Goal: Navigation & Orientation: Find specific page/section

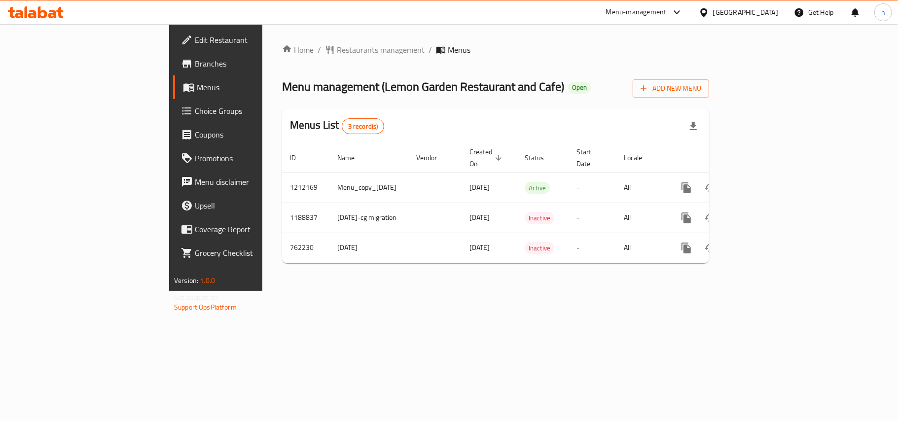
click at [774, 10] on div "[GEOGRAPHIC_DATA]" at bounding box center [745, 12] width 65 height 11
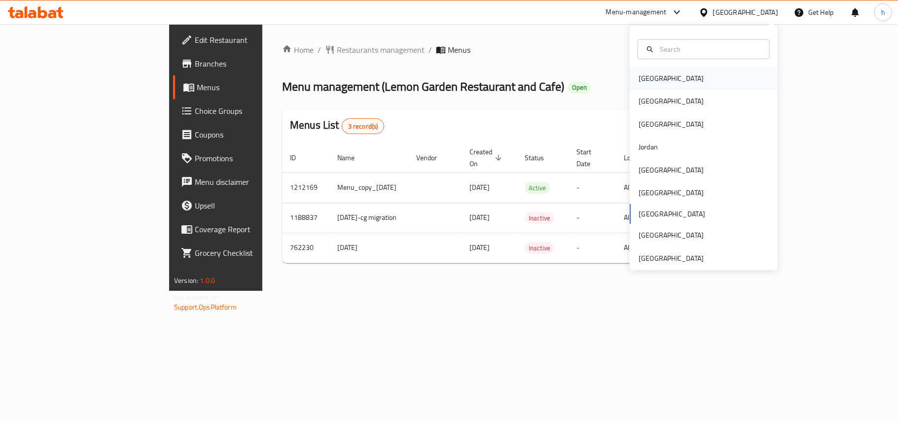
click at [645, 84] on div "[GEOGRAPHIC_DATA]" at bounding box center [671, 78] width 65 height 11
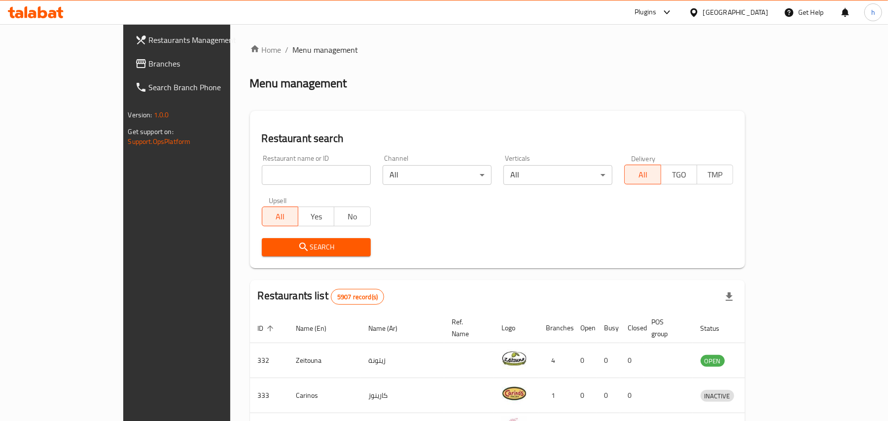
click at [149, 62] on span "Branches" at bounding box center [206, 64] width 115 height 12
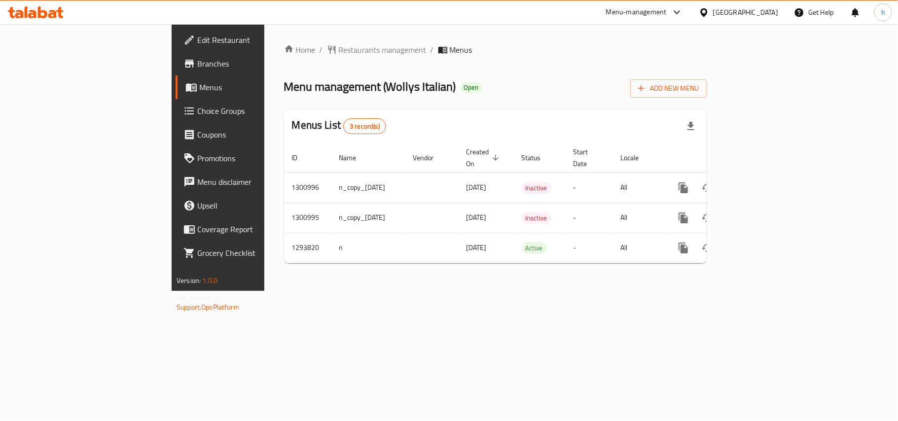
click at [318, 287] on div "Home / Restaurants management / Menus Menu management ( Wollys Italian ) Open A…" at bounding box center [495, 157] width 462 height 267
click at [768, 6] on div "[GEOGRAPHIC_DATA]" at bounding box center [738, 12] width 95 height 24
click at [760, 12] on div "[GEOGRAPHIC_DATA]" at bounding box center [745, 12] width 65 height 11
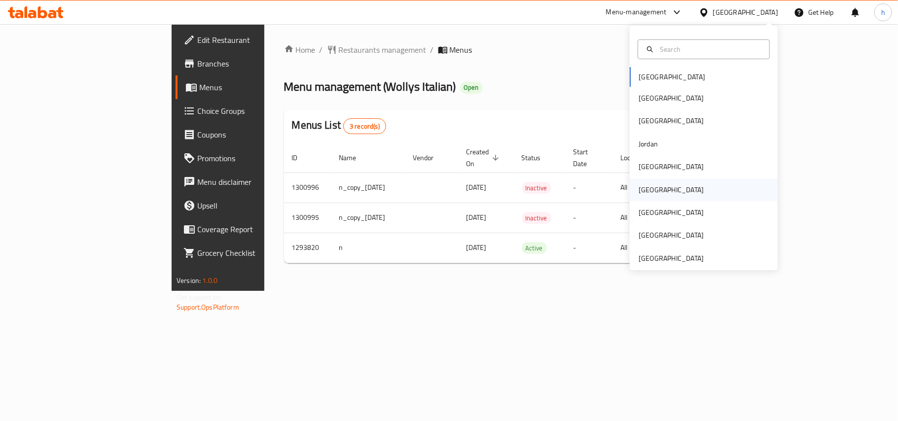
click at [639, 190] on div "[GEOGRAPHIC_DATA]" at bounding box center [671, 189] width 65 height 11
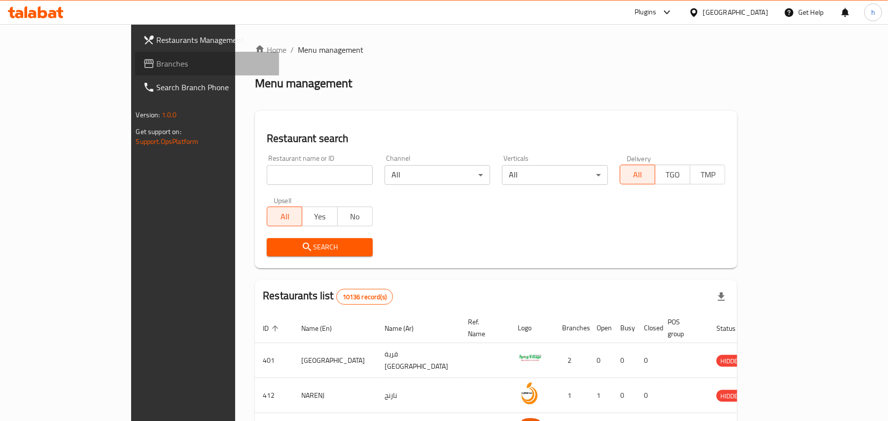
click at [157, 62] on span "Branches" at bounding box center [214, 64] width 115 height 12
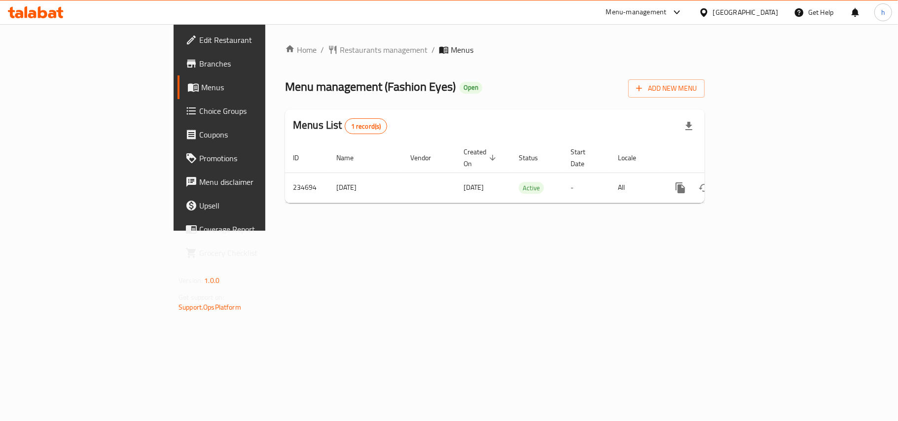
click at [765, 14] on div "[GEOGRAPHIC_DATA]" at bounding box center [745, 12] width 65 height 11
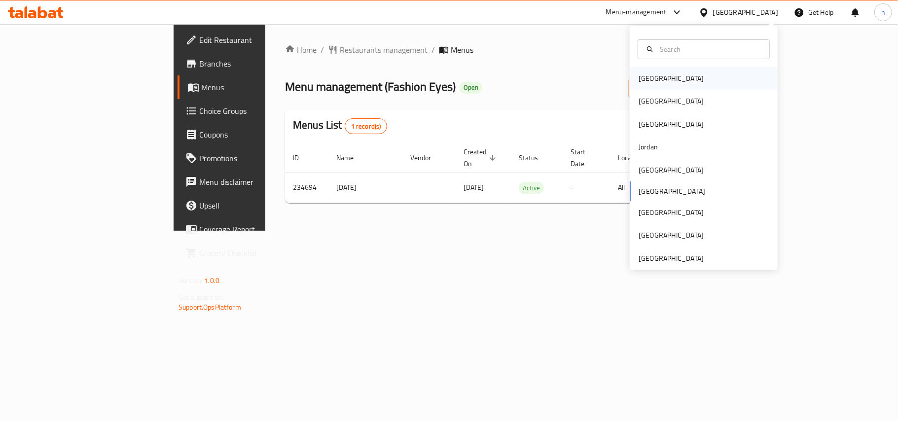
click at [665, 82] on div "[GEOGRAPHIC_DATA]" at bounding box center [704, 78] width 148 height 23
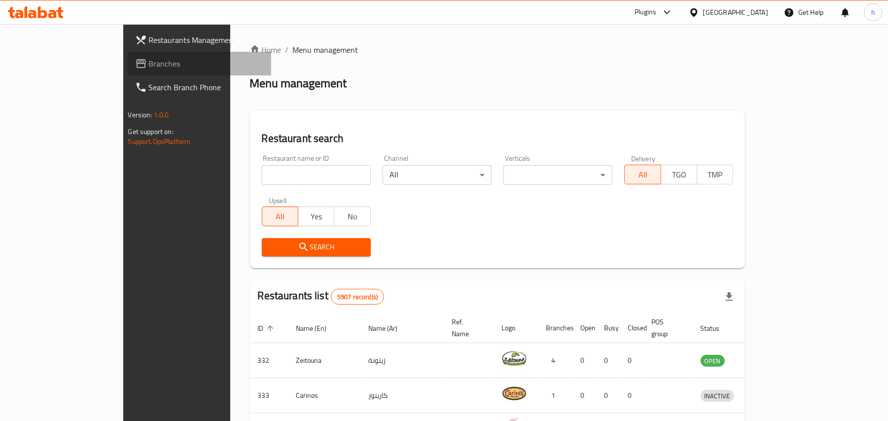
click at [149, 62] on span "Branches" at bounding box center [206, 64] width 115 height 12
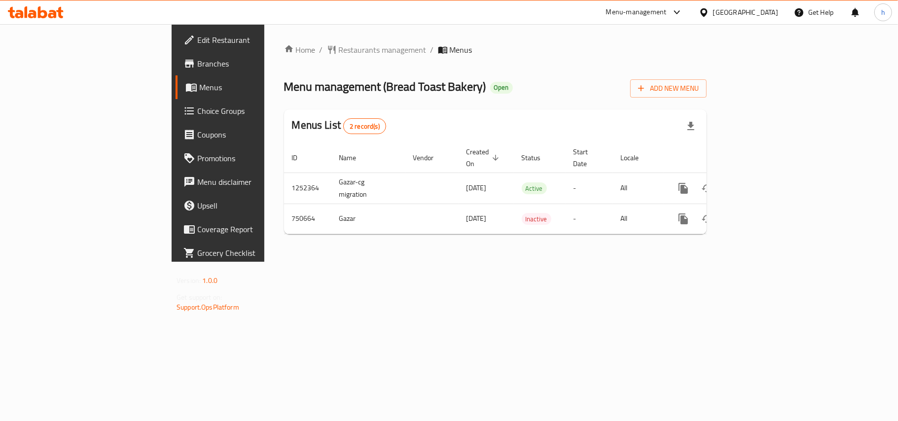
click at [769, 12] on div "[GEOGRAPHIC_DATA]" at bounding box center [745, 12] width 65 height 11
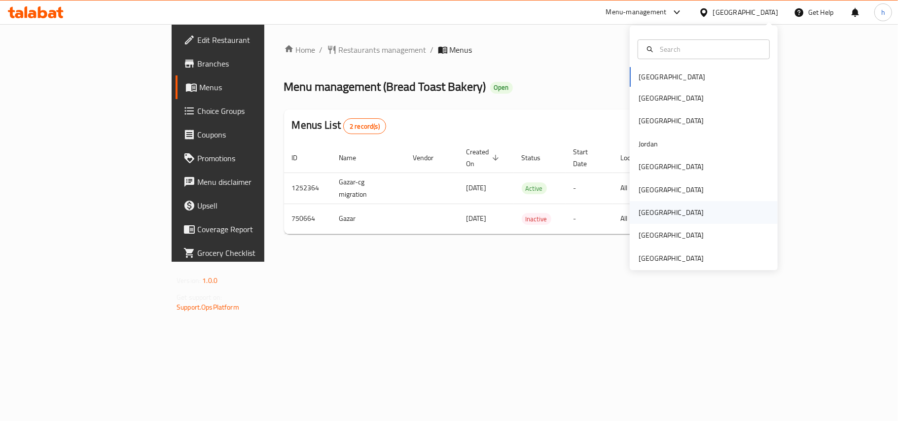
click at [639, 215] on div "[GEOGRAPHIC_DATA]" at bounding box center [671, 212] width 65 height 11
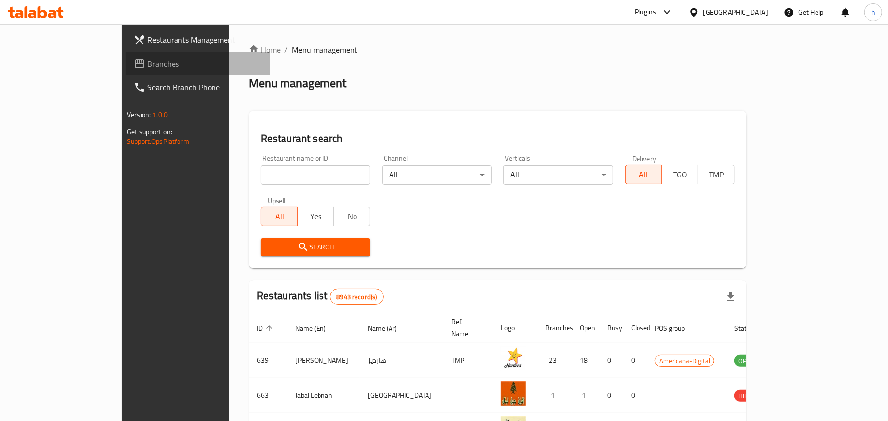
click at [147, 60] on span "Branches" at bounding box center [204, 64] width 115 height 12
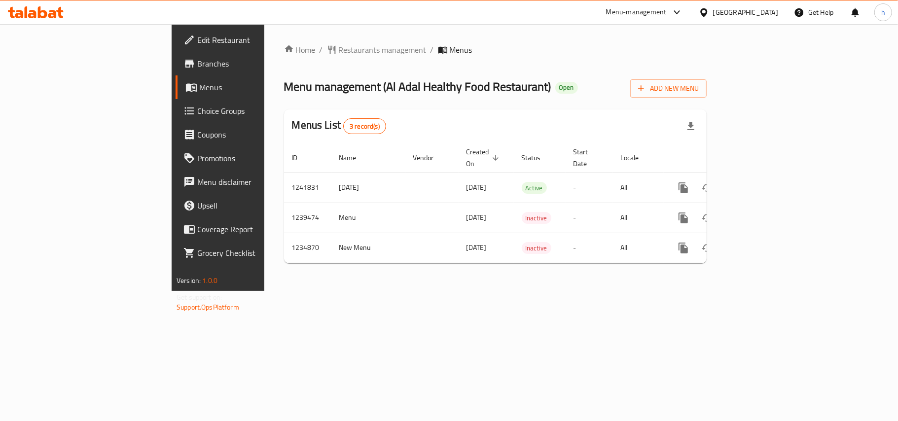
click at [275, 291] on div "Home / Restaurants management / Menus Menu management ( Al Adal Healthy Food Re…" at bounding box center [495, 157] width 462 height 267
click at [339, 49] on span "Restaurants management" at bounding box center [383, 50] width 88 height 12
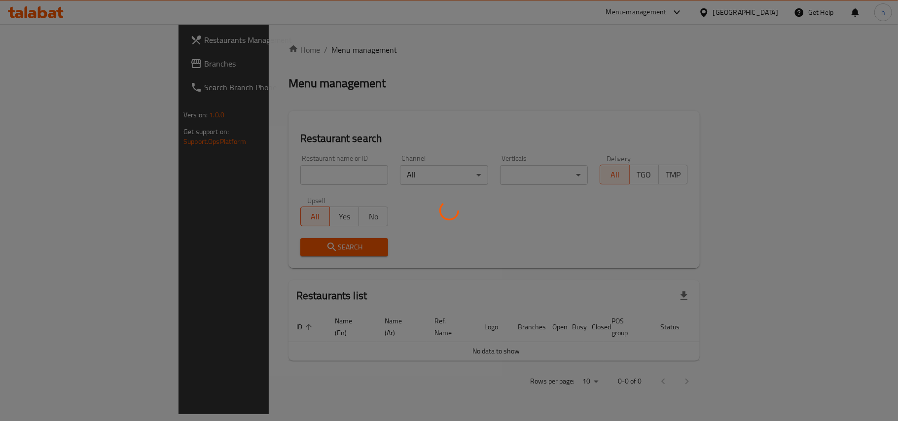
click at [32, 62] on div at bounding box center [449, 210] width 898 height 421
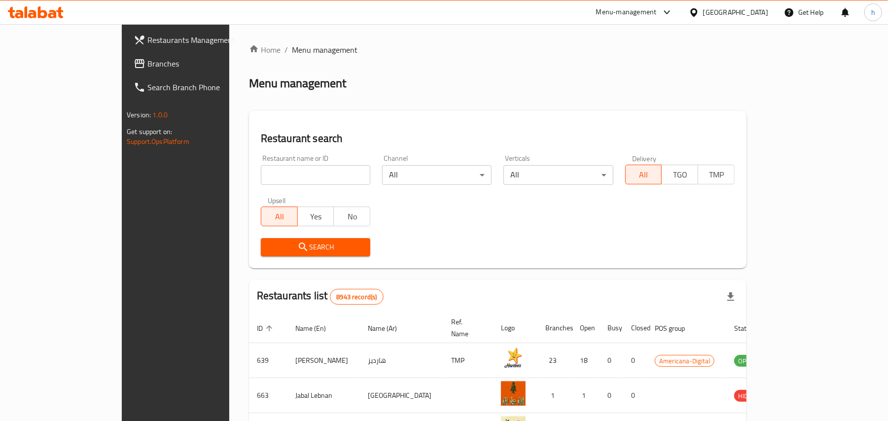
click at [147, 62] on span "Branches" at bounding box center [204, 64] width 115 height 12
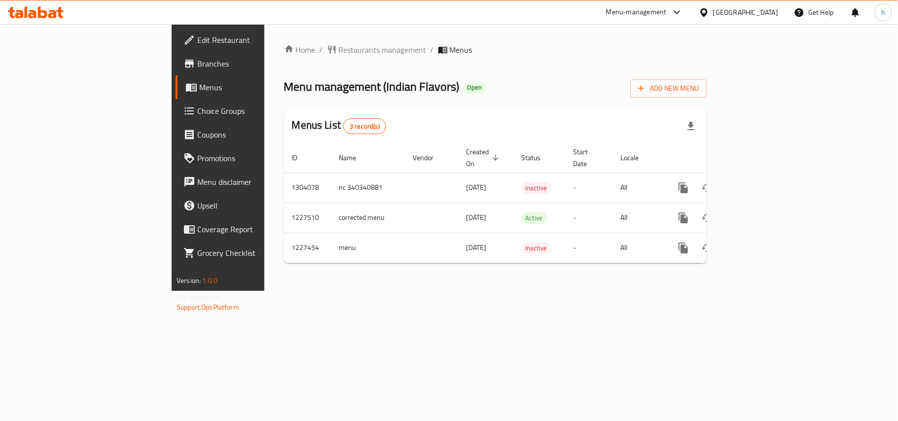
click at [336, 291] on div "Home / Restaurants management / Menus Menu management ( Indian Flavors ) Open A…" at bounding box center [495, 157] width 462 height 267
